Goal: Transaction & Acquisition: Purchase product/service

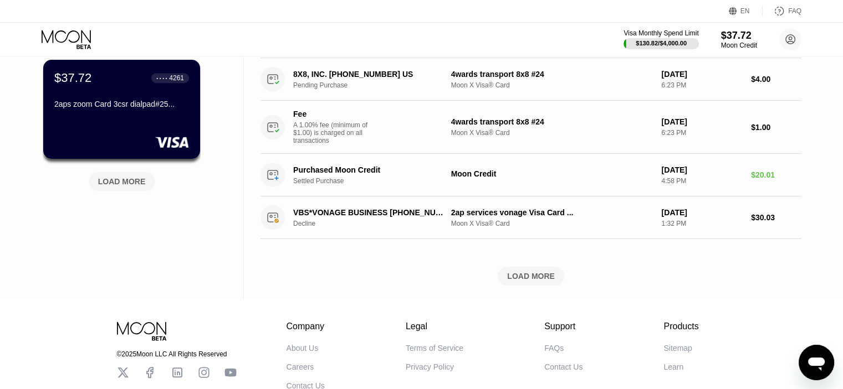
scroll to position [514, 0]
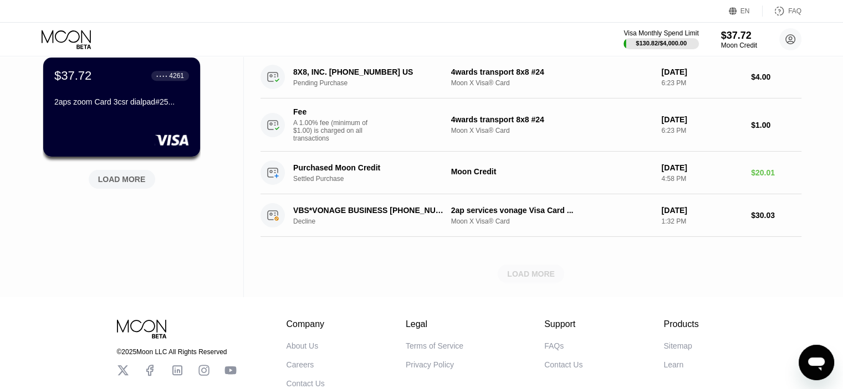
click at [514, 279] on div "LOAD MORE" at bounding box center [531, 274] width 48 height 10
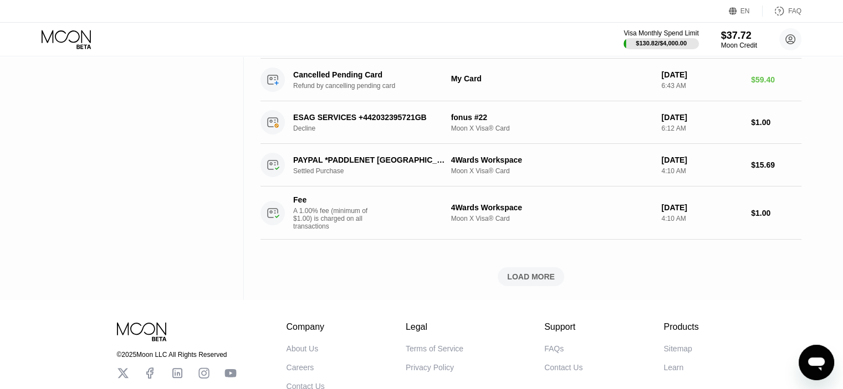
scroll to position [1090, 0]
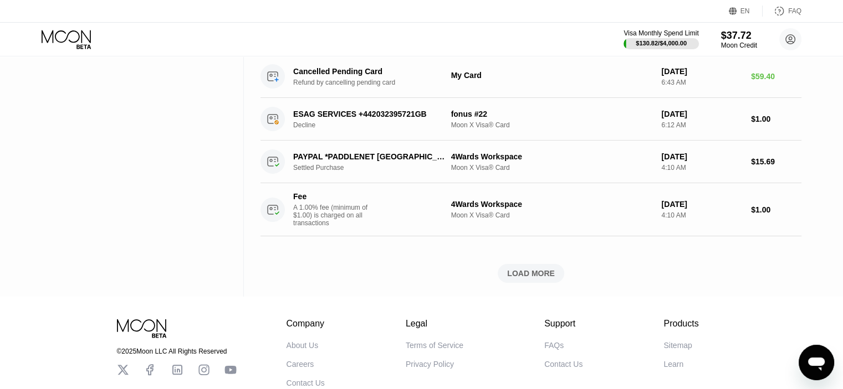
drag, startPoint x: 534, startPoint y: 295, endPoint x: 576, endPoint y: 311, distance: 45.1
click at [534, 279] on div "LOAD MORE" at bounding box center [531, 274] width 48 height 10
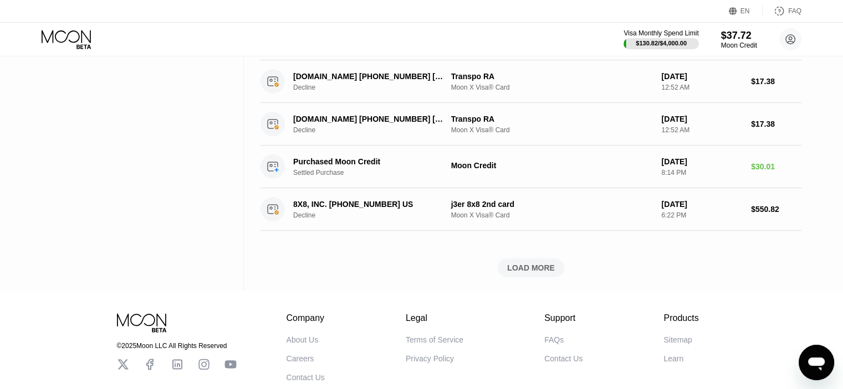
scroll to position [1583, 0]
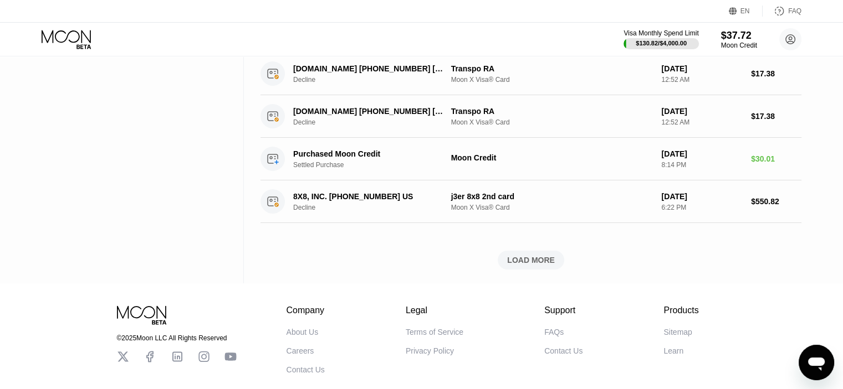
click at [532, 270] on div "LOAD MORE" at bounding box center [530, 260] width 66 height 19
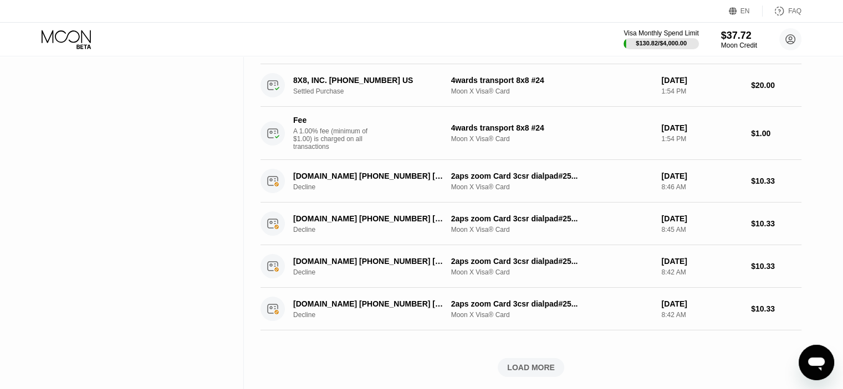
scroll to position [2193, 0]
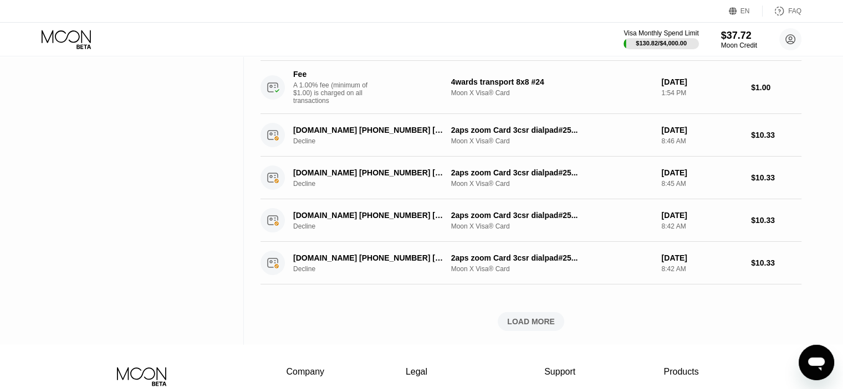
click at [523, 327] on div "LOAD MORE" at bounding box center [531, 322] width 48 height 10
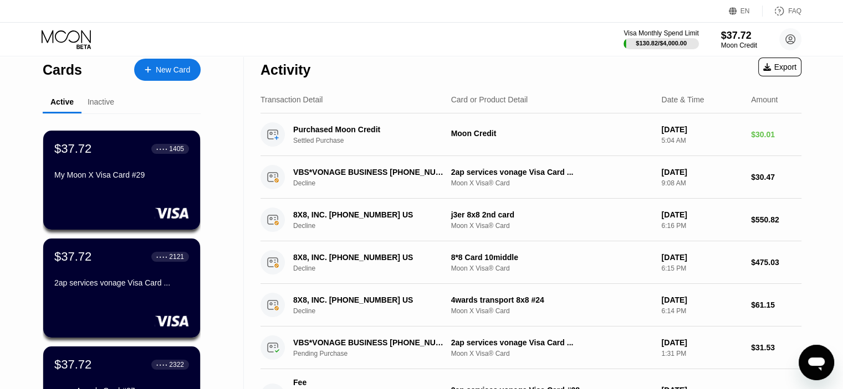
scroll to position [0, 0]
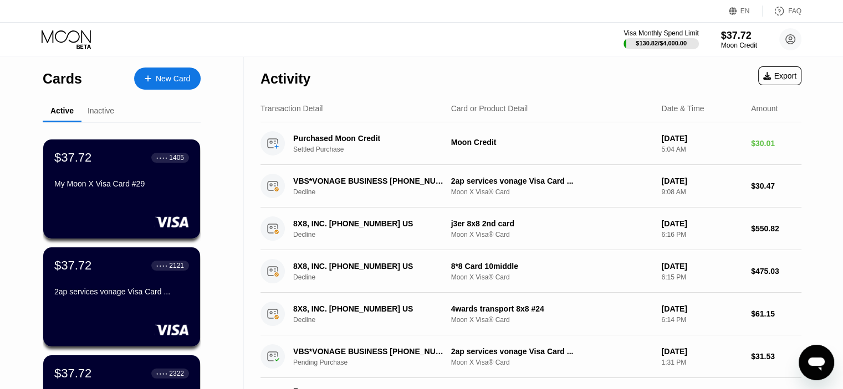
click at [161, 82] on div "New Card" at bounding box center [173, 78] width 34 height 9
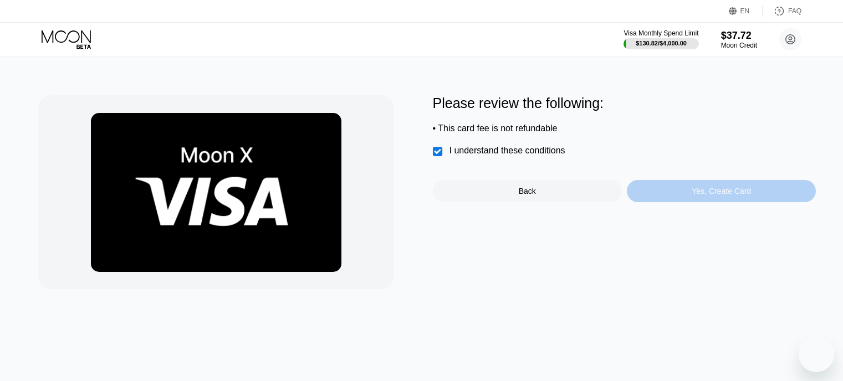
click at [655, 198] on div "Yes, Create Card" at bounding box center [721, 191] width 189 height 22
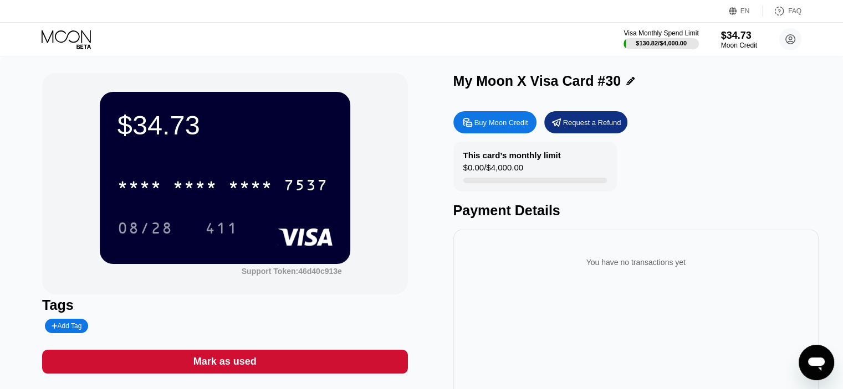
click at [626, 81] on icon at bounding box center [630, 81] width 8 height 8
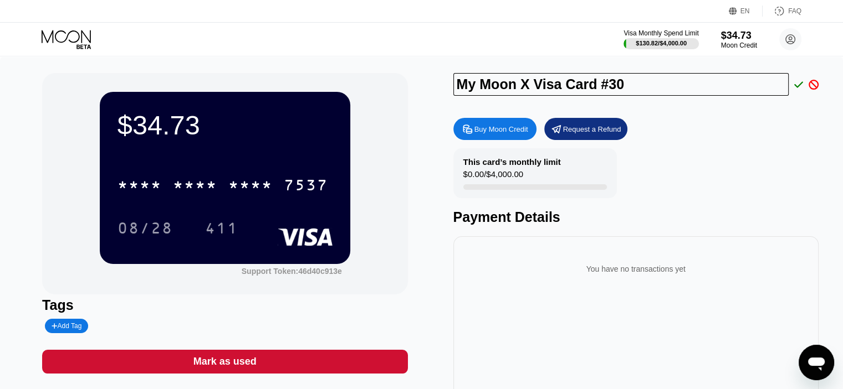
click at [514, 80] on input "My Moon X Visa Card #30" at bounding box center [621, 84] width 336 height 23
type input "2aps vonage"
click at [800, 88] on icon at bounding box center [798, 85] width 9 height 10
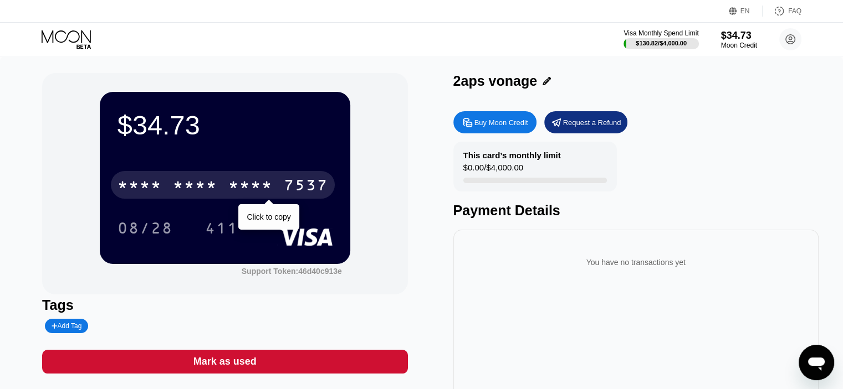
click at [224, 195] on div "* * * * * * * * * * * * 7537" at bounding box center [223, 185] width 224 height 28
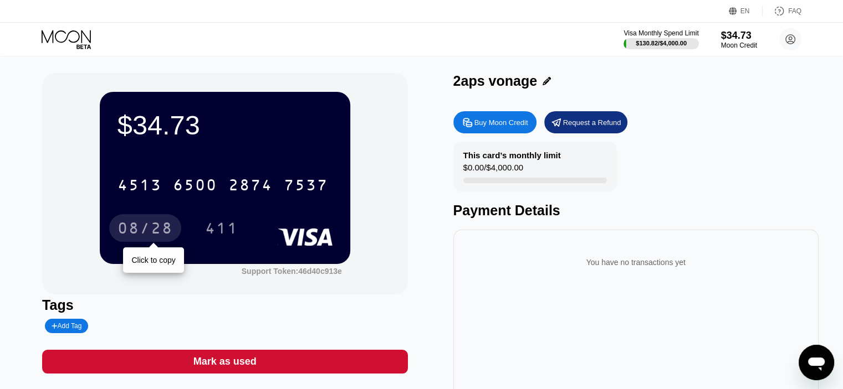
click at [143, 231] on div "08/28" at bounding box center [144, 230] width 55 height 18
